Goal: Find specific page/section

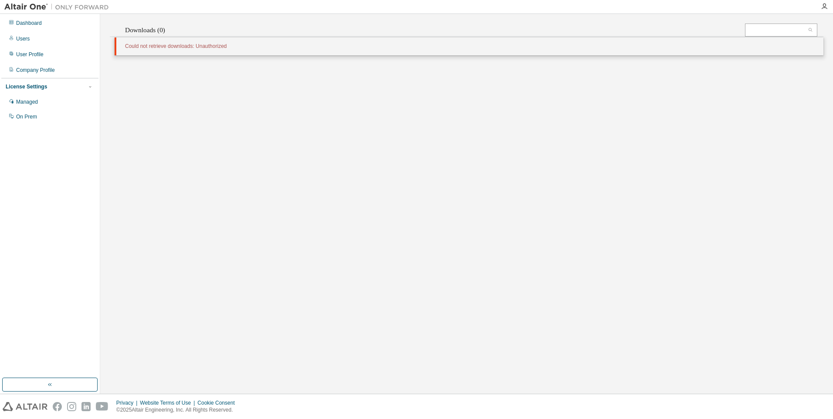
click at [30, 103] on div "Managed" at bounding box center [27, 101] width 22 height 7
